Goal: Task Accomplishment & Management: Manage account settings

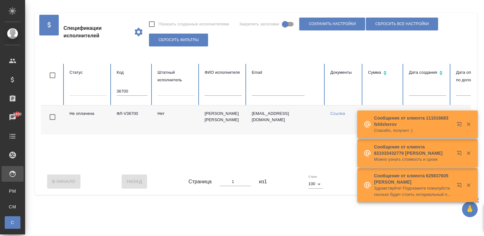
click at [123, 91] on input "36700" at bounding box center [132, 91] width 31 height 9
drag, startPoint x: 0, startPoint y: 0, endPoint x: 123, endPoint y: 91, distance: 153.0
click at [123, 91] on input "36700" at bounding box center [132, 91] width 31 height 9
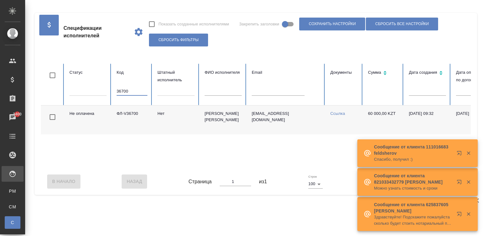
click at [123, 91] on input "36700" at bounding box center [132, 91] width 31 height 9
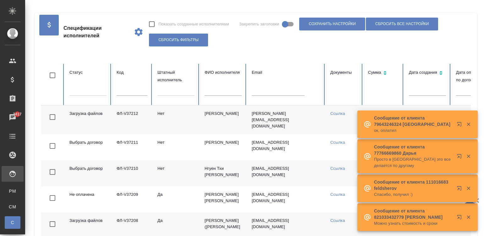
scroll to position [0, 243]
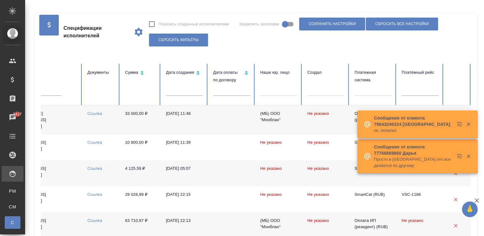
click at [466, 123] on icon "button" at bounding box center [469, 125] width 6 height 6
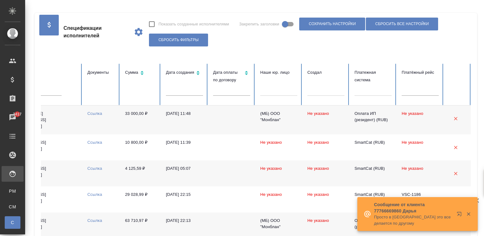
click at [241, 108] on td at bounding box center [231, 120] width 47 height 29
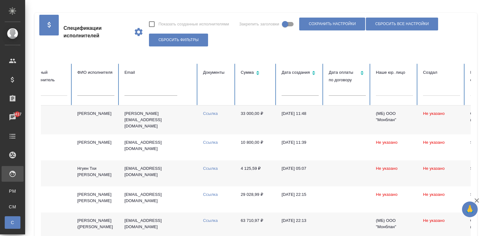
scroll to position [0, 86]
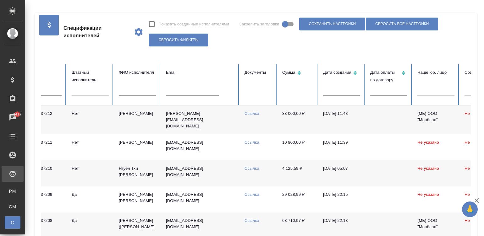
click at [197, 92] on input "text" at bounding box center [192, 91] width 53 height 9
paste input "dana.valchetskaya@gmail.com"
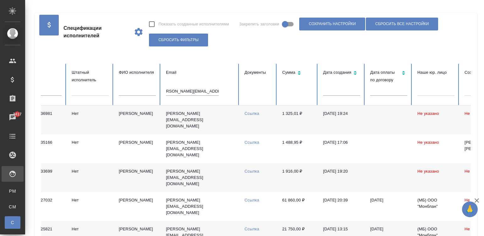
scroll to position [0, 0]
click at [295, 121] on td "1 325,01 ₽" at bounding box center [297, 120] width 41 height 29
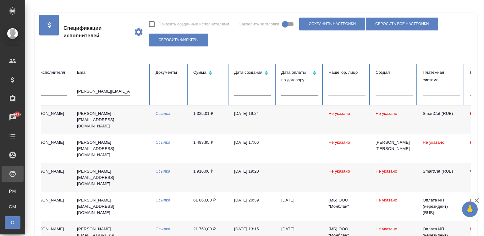
scroll to position [0, 243]
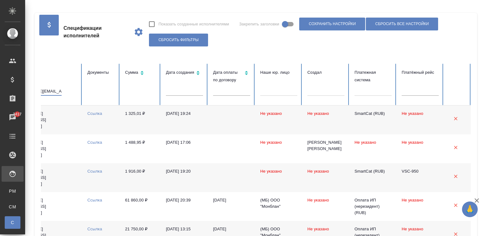
click at [54, 89] on input "dana.valchetskaya@gmail.com" at bounding box center [35, 91] width 53 height 9
paste input "soloha_nett@mail.ru"
type input "soloha_nett@mail.ru"
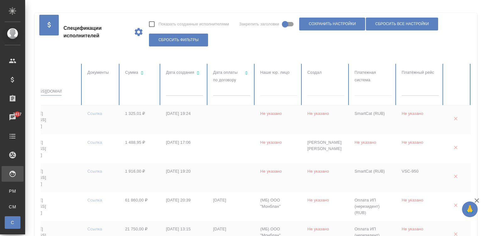
checkbox input "true"
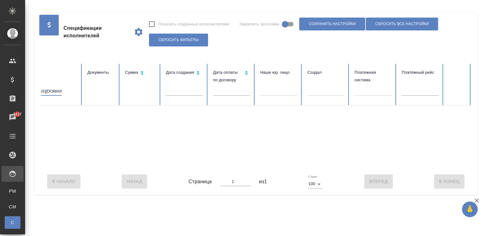
scroll to position [0, 0]
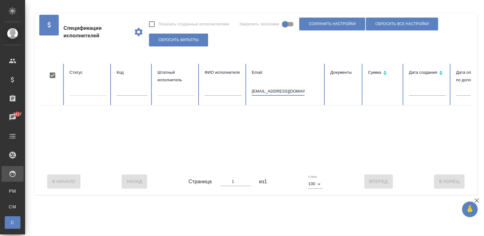
type input "soloha_nett@mail.ru"
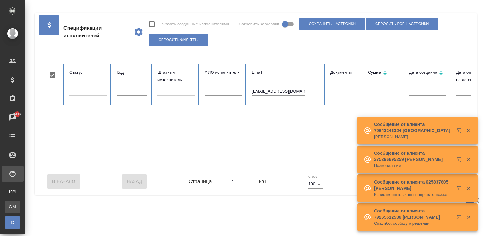
click at [16, 203] on link "CM Для CM/VM" at bounding box center [13, 207] width 16 height 13
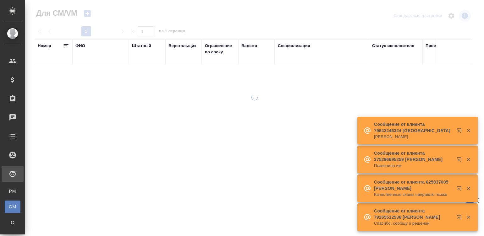
click at [466, 131] on icon "button" at bounding box center [469, 131] width 6 height 6
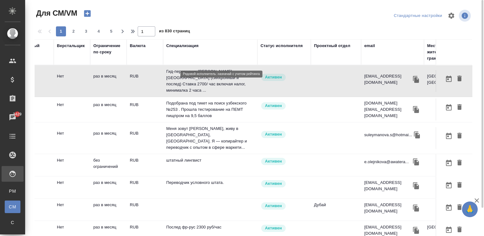
scroll to position [0, 125]
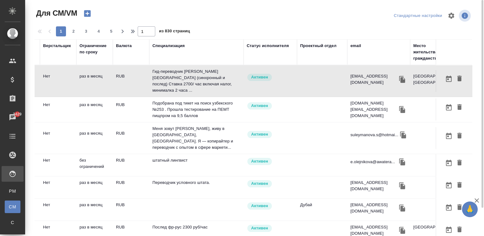
click at [355, 44] on div "email" at bounding box center [355, 46] width 11 height 6
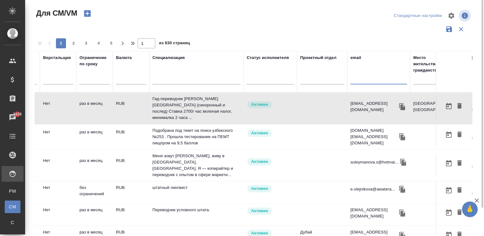
click at [363, 77] on input "text" at bounding box center [378, 81] width 57 height 8
paste input "soloha_nett@mail.ru"
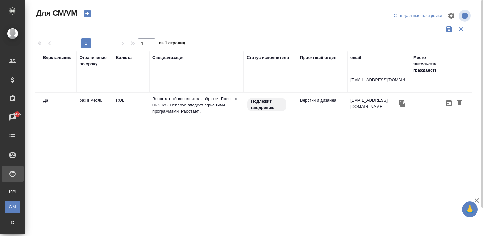
type input "soloha_nett@mail.ru"
click at [130, 103] on td "RUB" at bounding box center [131, 105] width 36 height 22
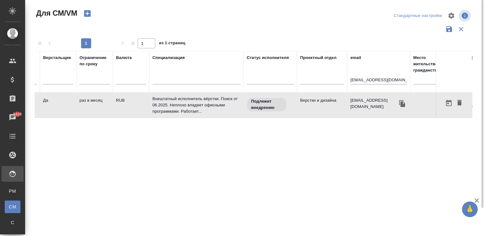
click at [130, 103] on td "RUB" at bounding box center [131, 105] width 36 height 22
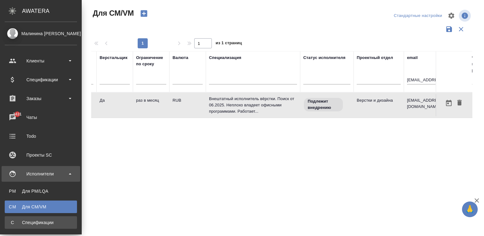
click at [5, 223] on link "С Спецификации" at bounding box center [41, 223] width 72 height 13
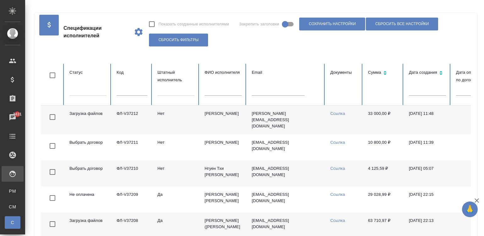
click at [225, 127] on td "Данилов Булат Александрович" at bounding box center [223, 120] width 47 height 29
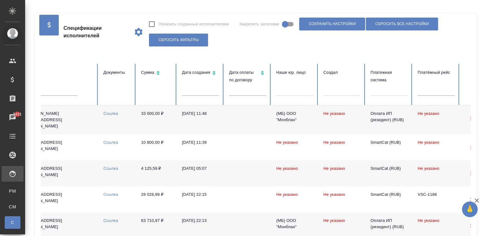
scroll to position [0, 249]
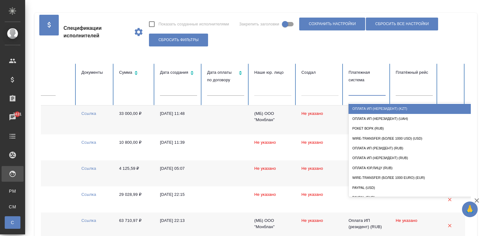
click at [365, 91] on div at bounding box center [367, 89] width 37 height 9
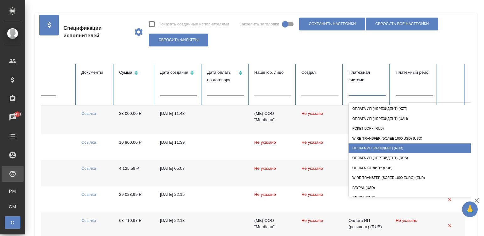
click at [390, 149] on div "Оплата ИП (резидент) (RUB)" at bounding box center [412, 149] width 126 height 10
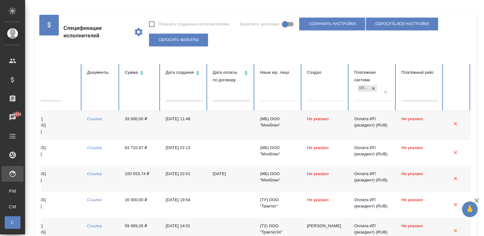
click at [177, 121] on td "18.08.2025, 11:48" at bounding box center [184, 125] width 47 height 29
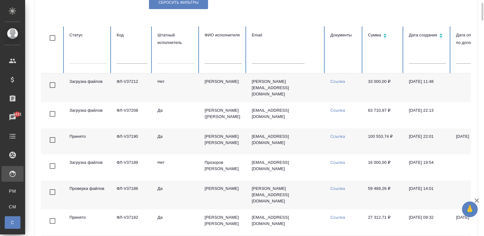
scroll to position [47, 0]
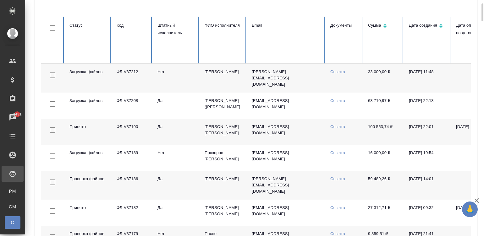
click at [174, 188] on td "Да" at bounding box center [175, 185] width 47 height 29
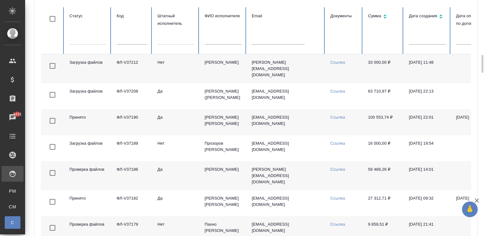
scroll to position [104, 0]
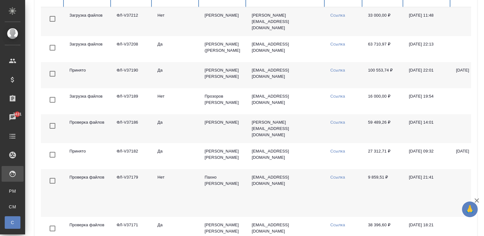
click at [184, 190] on td "Нет" at bounding box center [175, 193] width 47 height 48
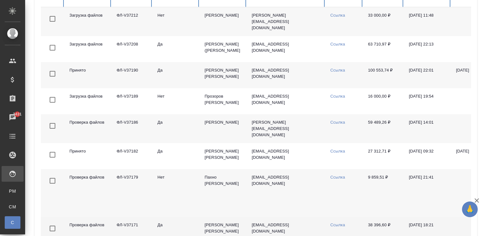
click at [173, 230] on td "Да" at bounding box center [175, 230] width 47 height 26
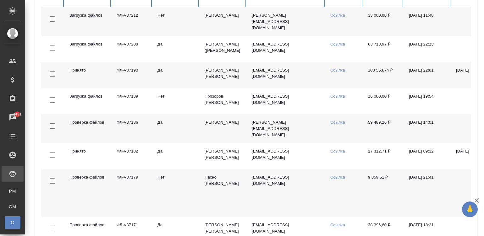
scroll to position [0, 0]
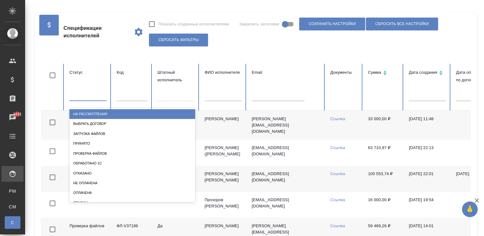
click at [96, 94] on div at bounding box center [87, 94] width 37 height 9
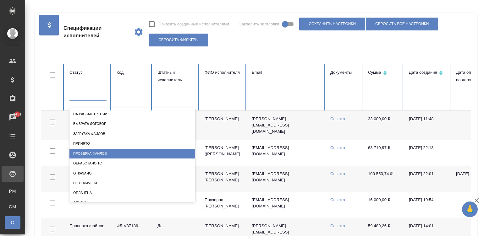
click at [92, 152] on div "Проверка файлов" at bounding box center [132, 154] width 126 height 10
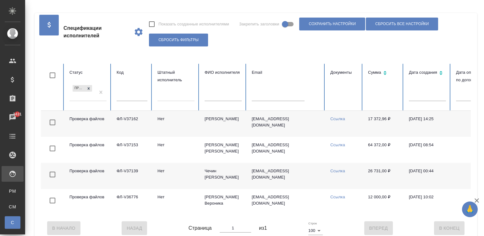
click at [189, 128] on td "Нет" at bounding box center [175, 124] width 47 height 26
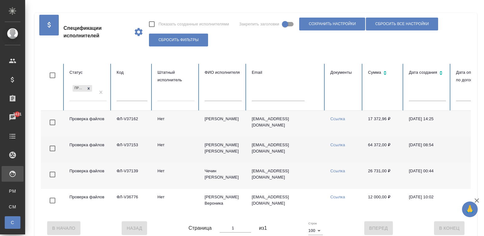
click at [171, 153] on td "Нет" at bounding box center [175, 150] width 47 height 26
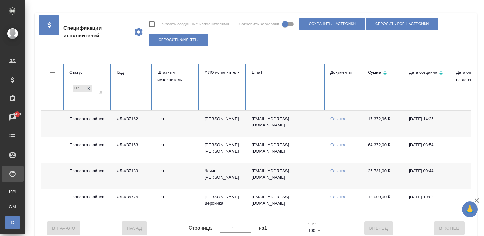
click at [107, 178] on td "Проверка файлов" at bounding box center [87, 176] width 47 height 26
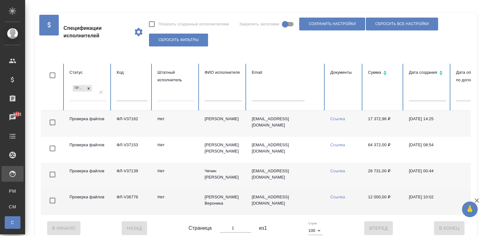
click at [144, 208] on td "ФЛ-V36776" at bounding box center [132, 202] width 41 height 26
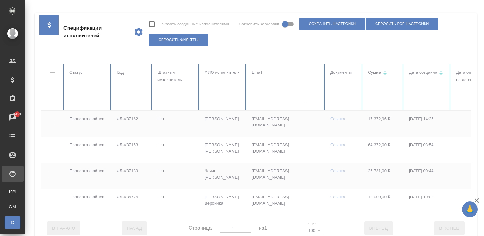
click at [83, 96] on div at bounding box center [377, 139] width 673 height 151
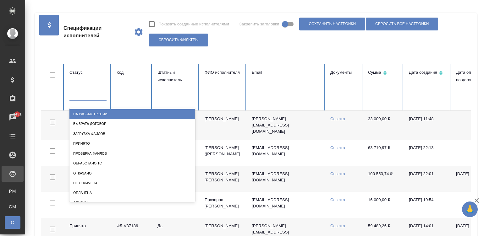
click at [83, 96] on div at bounding box center [87, 94] width 37 height 9
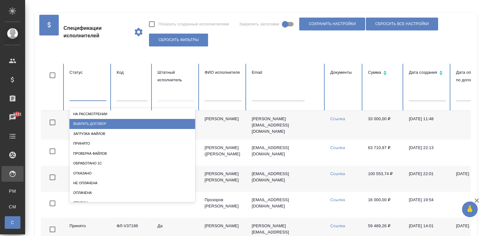
click at [89, 122] on div "Выбрать договор" at bounding box center [132, 124] width 126 height 10
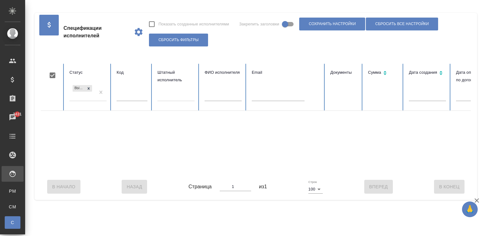
scroll to position [0, 249]
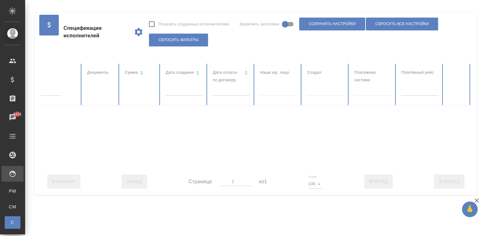
checkbox input "false"
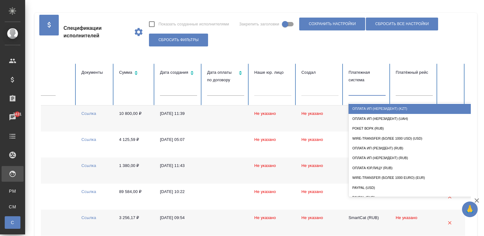
click at [360, 93] on div at bounding box center [367, 89] width 37 height 9
click at [379, 111] on div "Оплата ИП (нерезидент) (KZT)" at bounding box center [412, 109] width 126 height 10
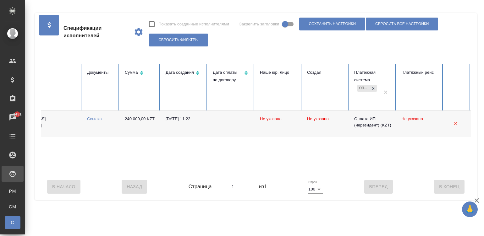
scroll to position [0, 0]
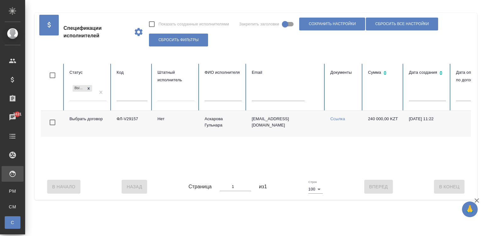
click at [151, 124] on td "ФЛ-V29157" at bounding box center [132, 124] width 41 height 26
click at [242, 129] on td "Аскарова Гульнара" at bounding box center [223, 124] width 47 height 26
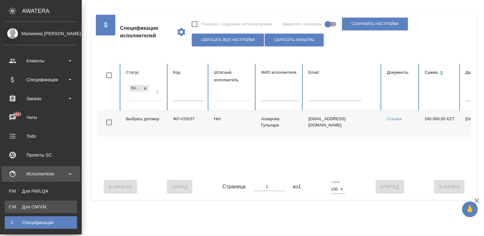
click at [32, 207] on div "Для CM/VM" at bounding box center [41, 207] width 66 height 6
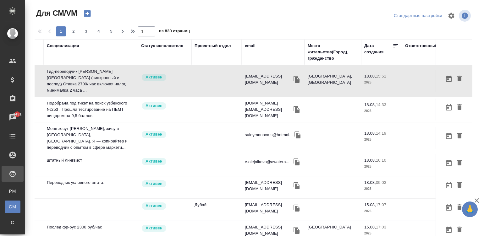
scroll to position [0, 240]
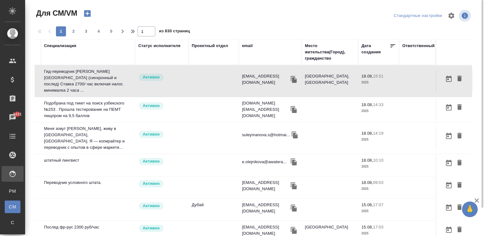
click at [242, 46] on div "email" at bounding box center [247, 46] width 11 height 6
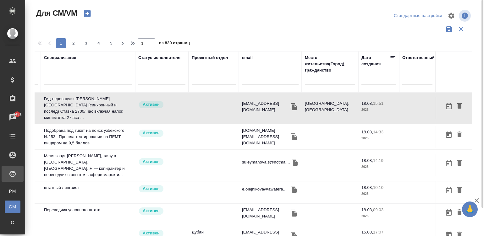
click at [255, 79] on input "text" at bounding box center [270, 81] width 57 height 8
paste input "[PERSON_NAME][EMAIL_ADDRESS][DOMAIN_NAME]"
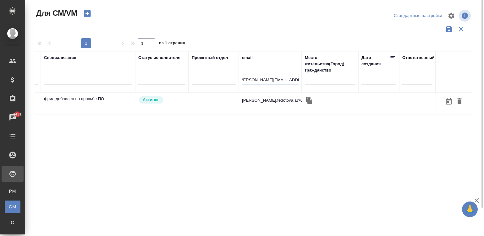
scroll to position [0, 234]
type input "[PERSON_NAME][EMAIL_ADDRESS][DOMAIN_NAME]"
click at [177, 108] on td "Активен" at bounding box center [161, 104] width 53 height 22
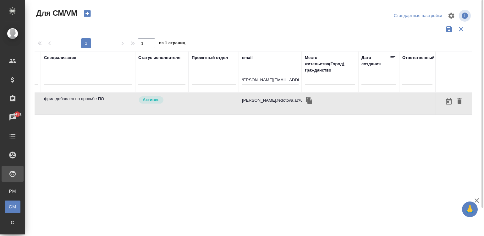
scroll to position [0, 0]
click at [9, 225] on div "Спецификации" at bounding box center [4, 223] width 9 height 6
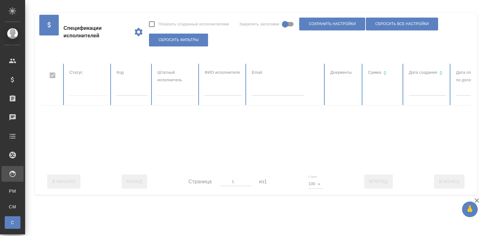
click at [139, 95] on div at bounding box center [377, 116] width 673 height 105
checkbox input "false"
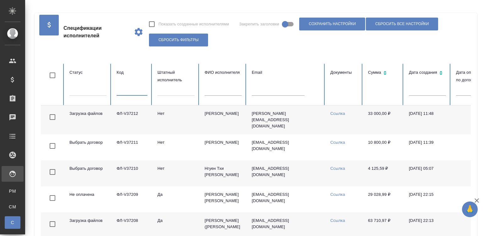
click at [139, 95] on input "text" at bounding box center [132, 91] width 31 height 9
paste input "ФЛ-V31814"
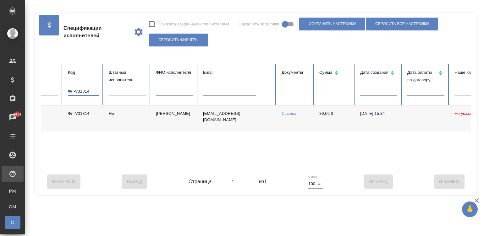
scroll to position [0, 45]
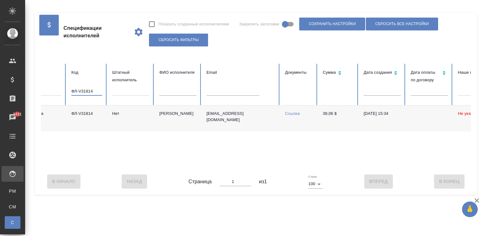
type input "ФЛ-V31814"
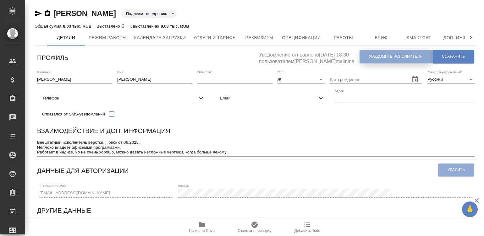
click at [388, 58] on span "Уведомить исполнителя" at bounding box center [395, 56] width 53 height 5
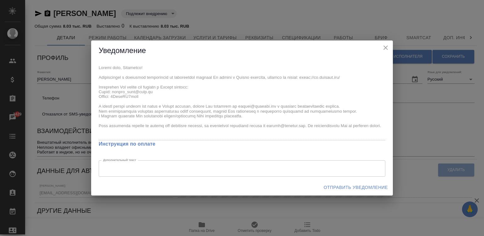
click at [96, 85] on div "x Инструкция по оплате Дополнительный текст x Дополнительный текст" at bounding box center [242, 120] width 302 height 118
click at [344, 187] on span "Отправить уведомление" at bounding box center [356, 188] width 64 height 8
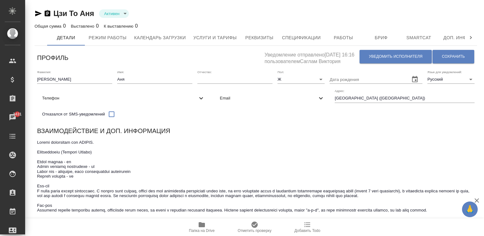
click at [220, 102] on span "Email" at bounding box center [268, 98] width 97 height 6
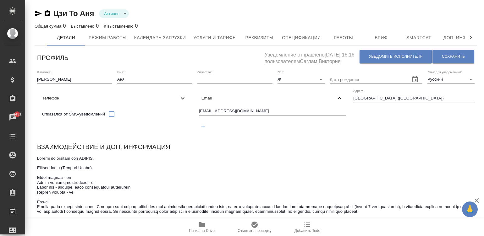
click at [199, 116] on input "1171194756@qq.com" at bounding box center [272, 112] width 147 height 8
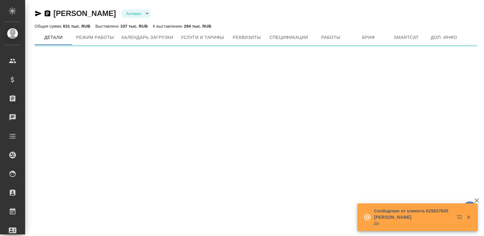
type input "active"
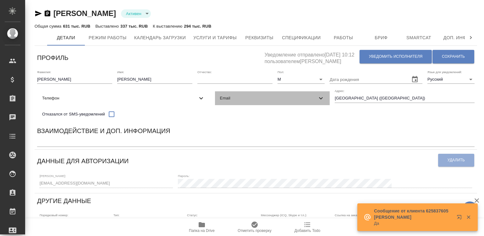
click at [220, 102] on span "Email" at bounding box center [268, 98] width 97 height 6
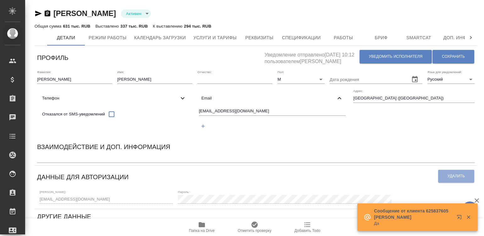
click at [199, 116] on input "rexar949@yandex.ru" at bounding box center [272, 112] width 147 height 8
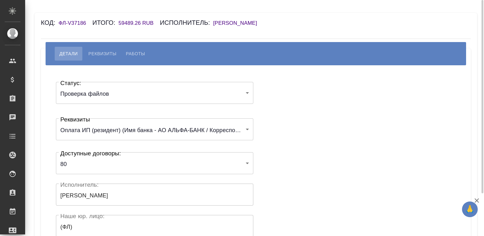
click at [88, 93] on body "🙏 .cls-1 fill:#fff; AWATERA [PERSON_NAME]malinina Клиенты Спецификации Заказы Ч…" at bounding box center [242, 118] width 484 height 236
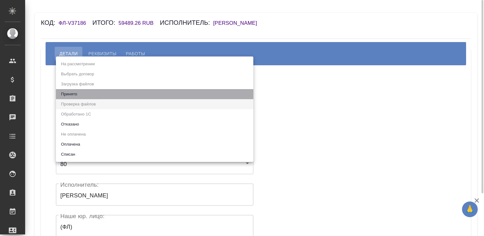
click at [88, 93] on li "Принято" at bounding box center [154, 94] width 197 height 10
type input "accepted"
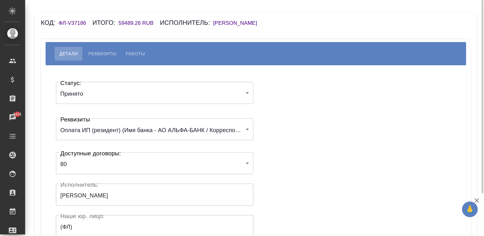
click at [280, 111] on div "Статус: Принято accepted Статус: Реквизиты Оплата ИП (резидент) (Имя банка - АО…" at bounding box center [255, 188] width 405 height 227
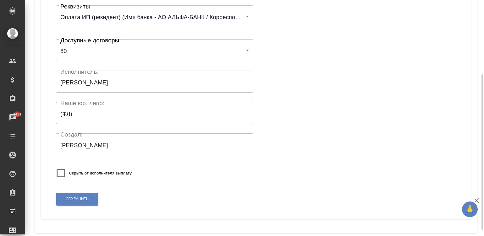
scroll to position [123, 0]
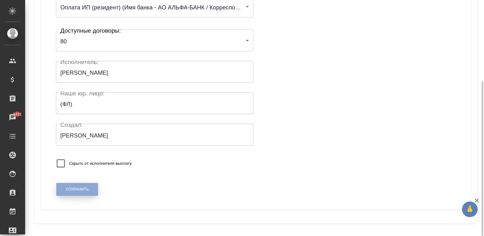
click at [71, 186] on button "Сохранить" at bounding box center [77, 189] width 42 height 13
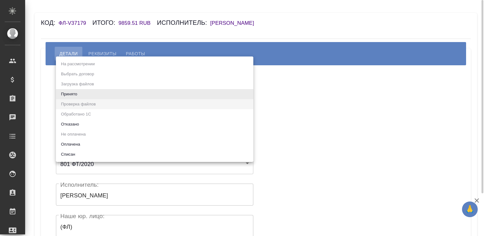
click at [86, 94] on body "🙏 .cls-1 fill:#fff; AWATERA Малинина Мария m.malinina Клиенты Спецификации Зака…" at bounding box center [242, 118] width 484 height 236
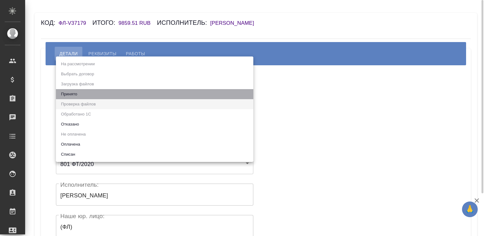
click at [86, 94] on li "Принято" at bounding box center [154, 94] width 197 height 10
type input "accepted"
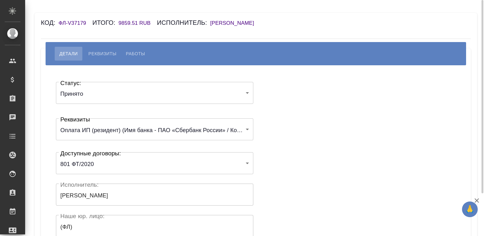
click at [288, 100] on div "Статус: Принято accepted Статус: Реквизиты Оплата ИП (резидент) (Имя банка - ПА…" at bounding box center [255, 188] width 405 height 227
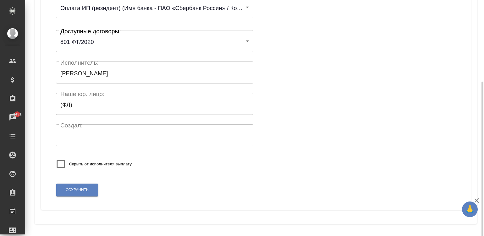
scroll to position [123, 0]
click at [68, 187] on span "Сохранить" at bounding box center [77, 189] width 23 height 5
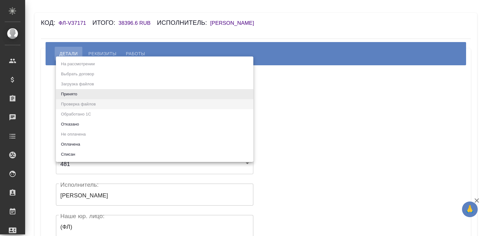
click at [119, 93] on body "🙏 .cls-1 fill:#fff; AWATERA [PERSON_NAME]malinina Клиенты Спецификации Заказы Ч…" at bounding box center [242, 118] width 484 height 236
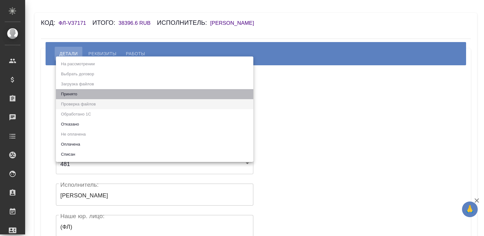
click at [70, 93] on li "Принято" at bounding box center [154, 94] width 197 height 10
type input "accepted"
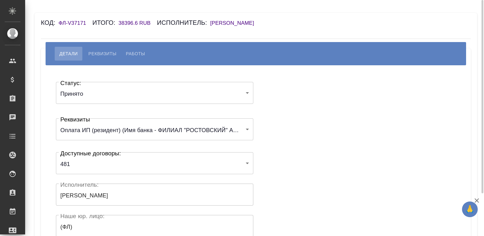
click at [300, 104] on div "Статус: Принято accepted Статус: Реквизиты Оплата ИП (резидент) (Имя банка - ФИ…" at bounding box center [255, 188] width 405 height 227
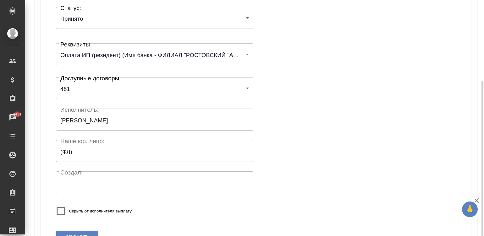
scroll to position [123, 0]
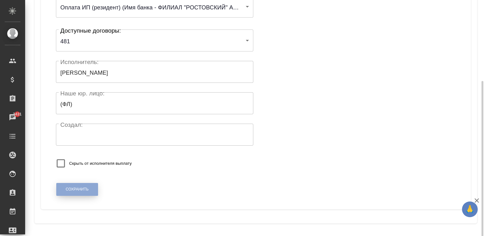
click at [79, 188] on span "Сохранить" at bounding box center [77, 189] width 23 height 5
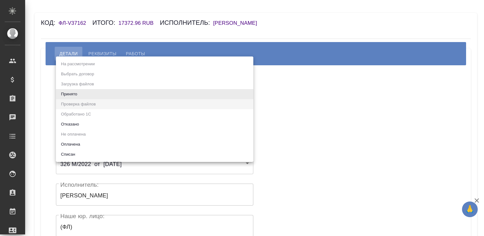
click at [113, 96] on body "🙏 .cls-1 fill:#fff; AWATERA Малинина Мария m.malinina Клиенты Спецификации Зака…" at bounding box center [242, 118] width 484 height 236
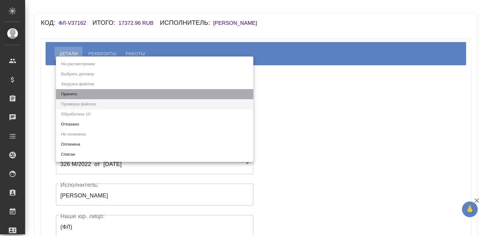
click at [113, 96] on li "Принято" at bounding box center [154, 94] width 197 height 10
type input "accepted"
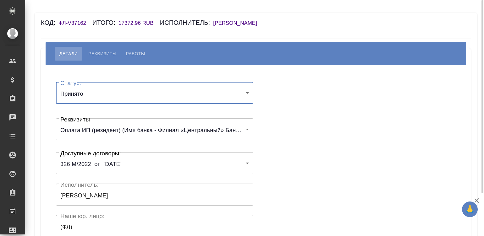
click at [276, 107] on div "Статус: Принято accepted Статус: Реквизиты Оплата ИП (резидент) (Имя банка - Фи…" at bounding box center [255, 188] width 405 height 227
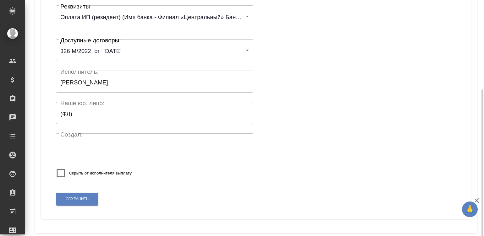
scroll to position [122, 0]
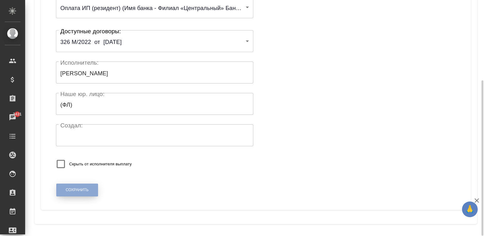
click at [82, 188] on span "Сохранить" at bounding box center [77, 190] width 23 height 5
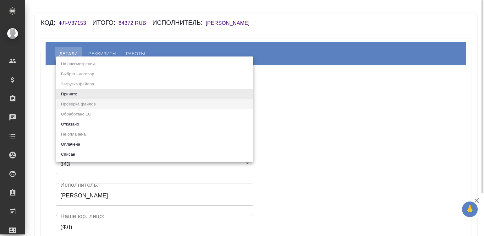
click at [93, 97] on body "🙏 .cls-1 fill:#fff; AWATERA Малинина Мария m.malinina Клиенты Спецификации Зака…" at bounding box center [242, 118] width 484 height 236
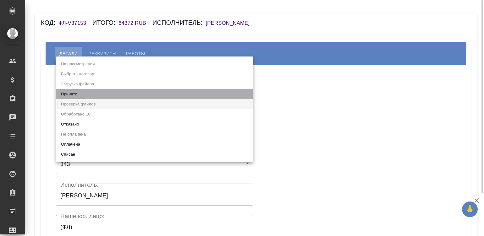
click at [93, 97] on li "Принято" at bounding box center [154, 94] width 197 height 10
type input "accepted"
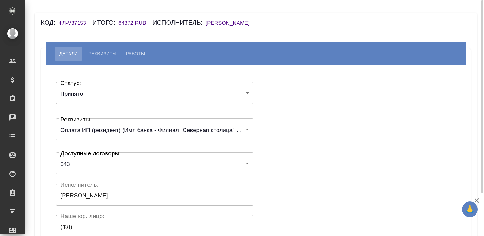
click at [317, 90] on div "Статус: Принято accepted Статус: Реквизиты Оплата ИП (резидент) (Имя банка - Фи…" at bounding box center [255, 188] width 405 height 227
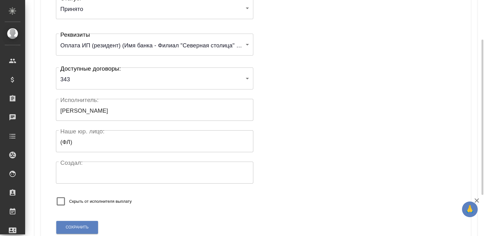
scroll to position [113, 0]
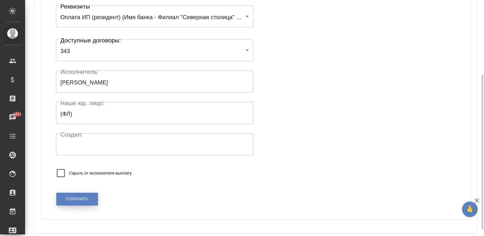
click at [75, 193] on button "Сохранить" at bounding box center [77, 199] width 42 height 13
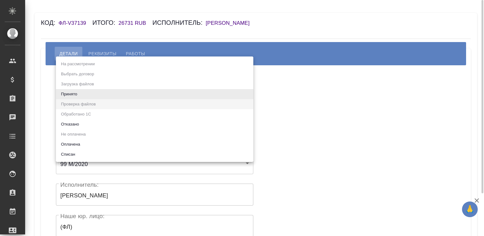
click at [85, 94] on body "🙏 .cls-1 fill:#fff; AWATERA [PERSON_NAME][PERSON_NAME] Спецификации Заказы Чаты…" at bounding box center [242, 118] width 484 height 236
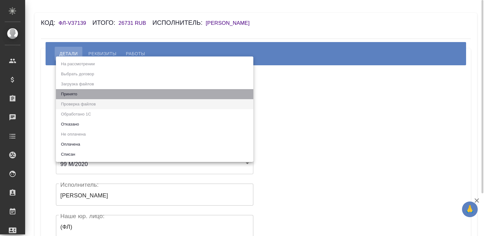
click at [85, 94] on li "Принято" at bounding box center [154, 94] width 197 height 10
type input "accepted"
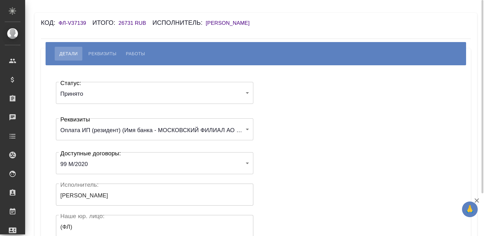
click at [297, 99] on div "Статус: Принято accepted Статус: Реквизиты Оплата ИП (резидент) (Имя банка - МО…" at bounding box center [255, 188] width 405 height 227
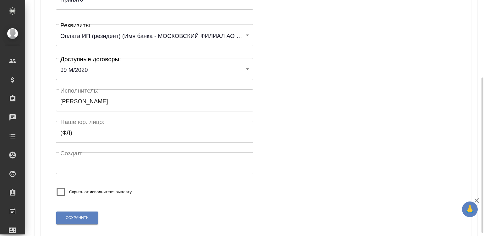
scroll to position [113, 0]
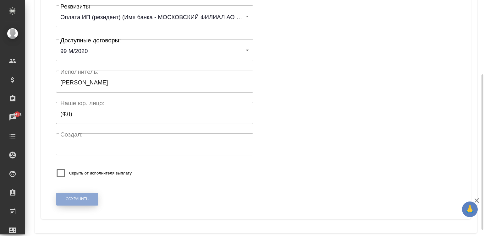
click at [77, 197] on span "Сохранить" at bounding box center [77, 199] width 23 height 5
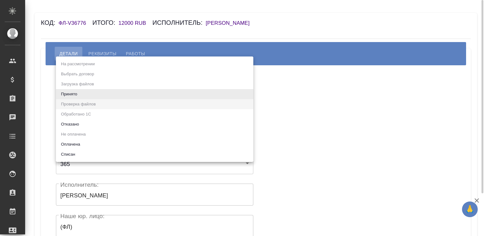
click at [94, 96] on body "🙏 .cls-1 fill:#fff; AWATERA [PERSON_NAME]malinina Клиенты Спецификации Заказы Ч…" at bounding box center [242, 118] width 484 height 236
click at [94, 96] on li "Принято" at bounding box center [154, 94] width 197 height 10
type input "accepted"
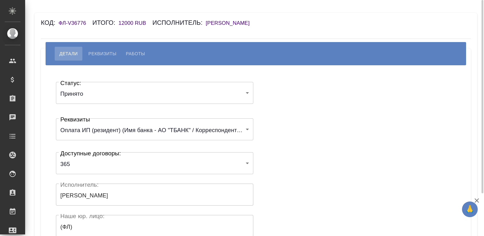
click at [300, 96] on div "Статус: Принято accepted Статус: Реквизиты Оплата ИП (резидент) (Имя банка - АО…" at bounding box center [255, 188] width 405 height 227
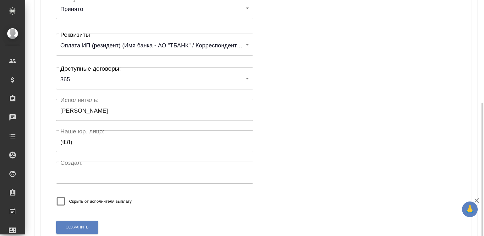
scroll to position [123, 0]
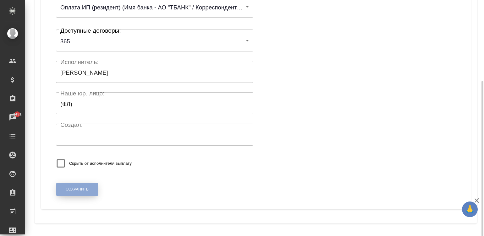
click at [83, 188] on span "Сохранить" at bounding box center [77, 189] width 23 height 5
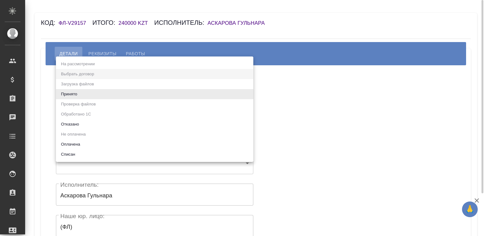
click at [92, 93] on body "🙏 .cls-1 fill:#fff; AWATERA Малинина Мария m.malinina Клиенты Спецификации Зака…" at bounding box center [242, 118] width 484 height 236
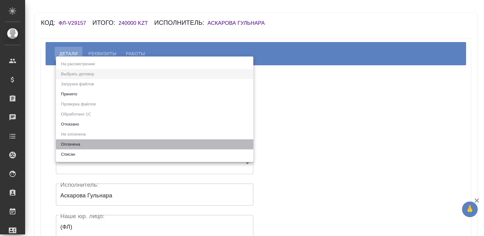
click at [74, 142] on li "Оплачена" at bounding box center [154, 145] width 197 height 10
type input "payed"
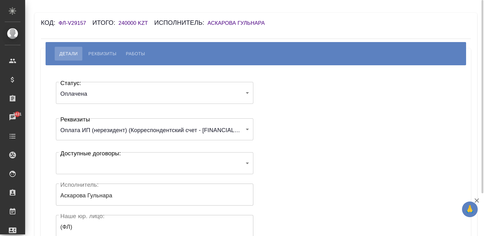
click at [282, 117] on div "Статус: Оплачена payed Статус: Реквизиты Оплата ИП (нерезидент) (Корреспондентс…" at bounding box center [255, 188] width 405 height 227
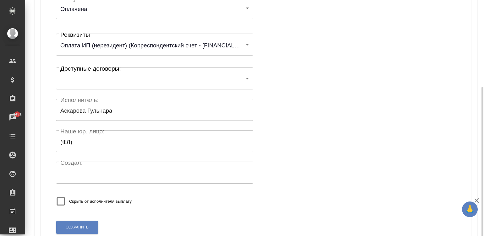
scroll to position [123, 0]
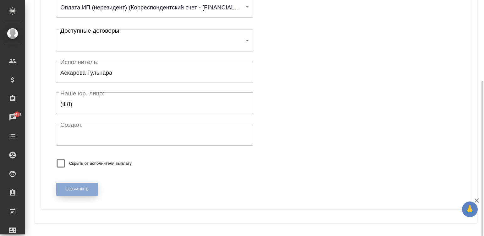
click at [74, 189] on span "Сохранить" at bounding box center [77, 189] width 23 height 5
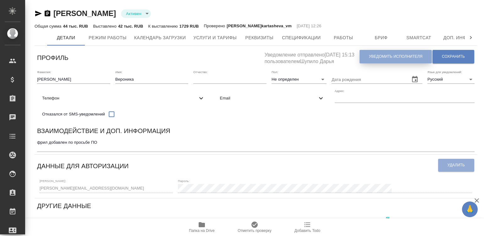
click at [374, 60] on button "Уведомить исполнителя" at bounding box center [396, 57] width 72 height 14
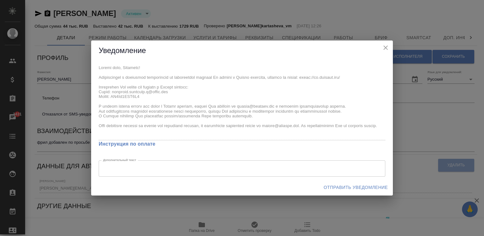
click at [97, 67] on div "x Инструкция по оплате Дополнительный текст x Дополнительный текст" at bounding box center [242, 120] width 302 height 118
click at [334, 188] on span "Отправить уведомление" at bounding box center [356, 188] width 64 height 8
